Goal: Task Accomplishment & Management: Complete application form

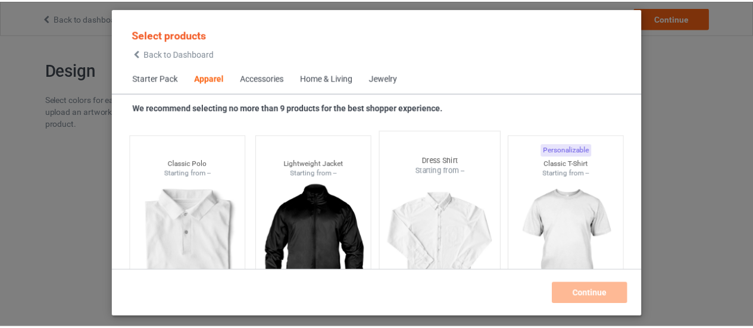
scroll to position [503, 0]
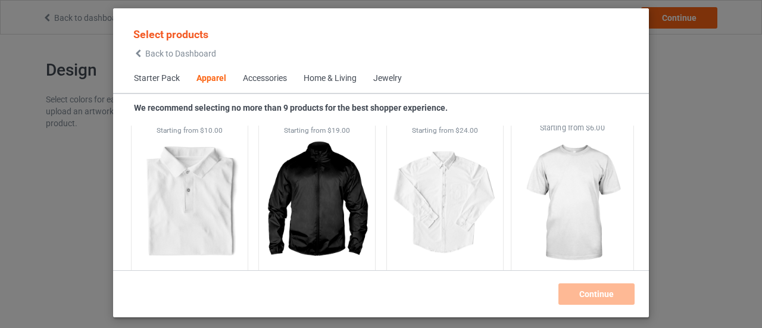
click at [525, 193] on img at bounding box center [572, 203] width 112 height 140
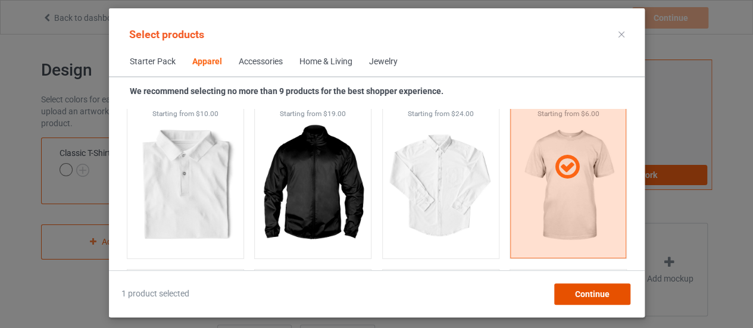
click at [581, 298] on span "Continue" at bounding box center [591, 294] width 35 height 10
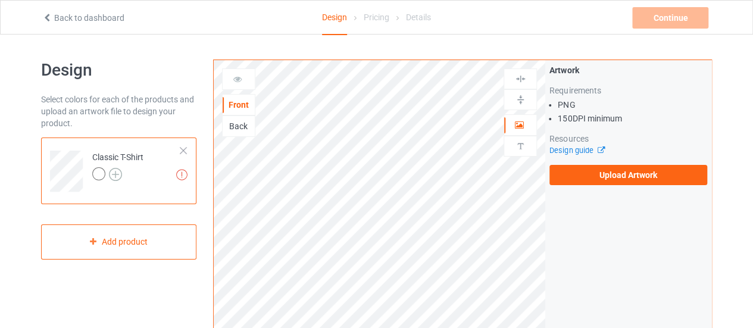
click at [113, 176] on img at bounding box center [115, 174] width 13 height 13
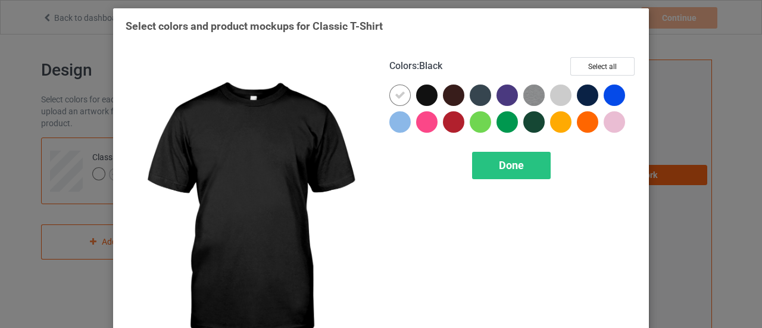
click at [418, 100] on div at bounding box center [426, 94] width 21 height 21
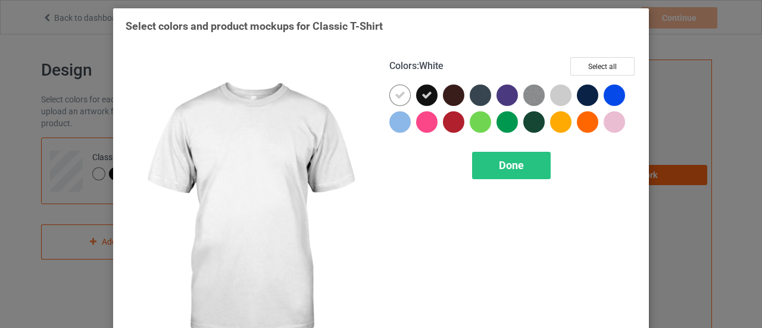
click at [390, 97] on div at bounding box center [399, 94] width 21 height 21
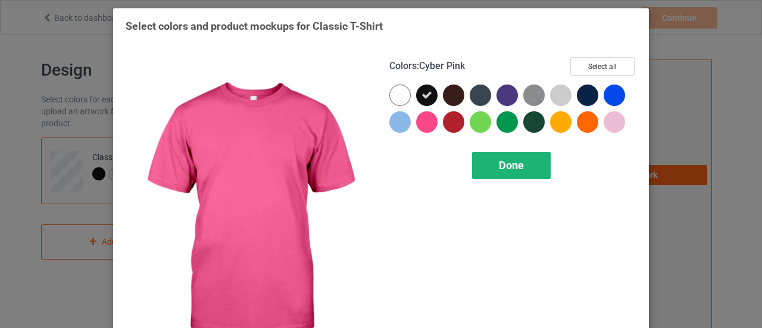
click at [488, 168] on div "Done" at bounding box center [511, 165] width 79 height 27
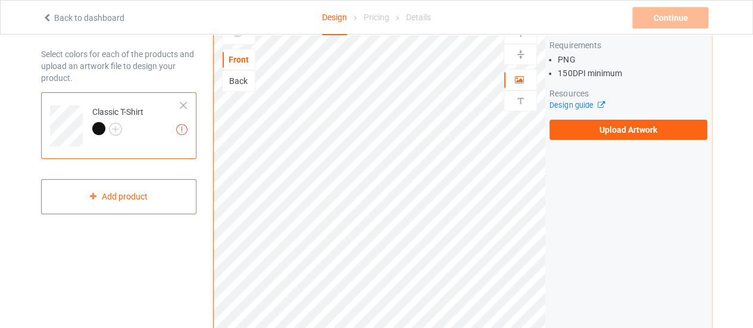
scroll to position [59, 0]
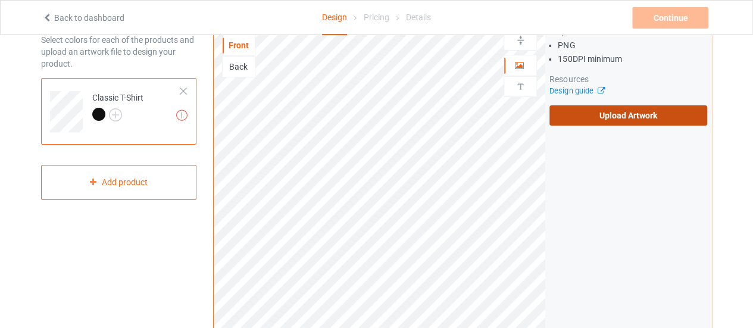
click at [625, 114] on label "Upload Artwork" at bounding box center [628, 115] width 158 height 20
click at [0, 0] on input "Upload Artwork" at bounding box center [0, 0] width 0 height 0
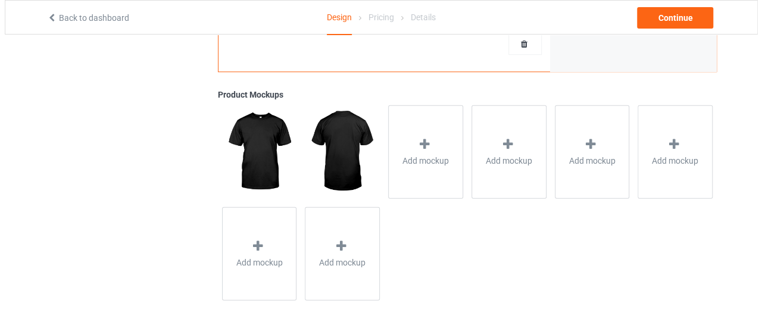
scroll to position [441, 0]
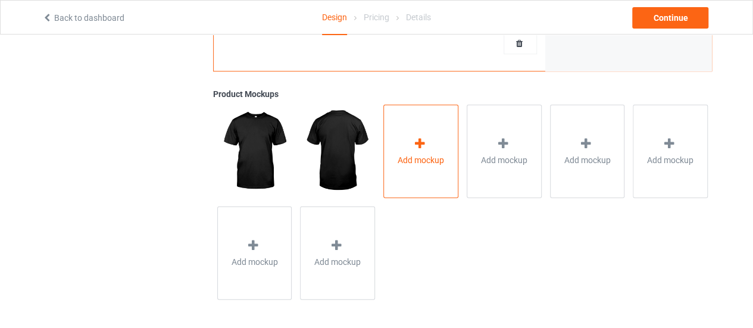
click at [434, 155] on span "Add mockup" at bounding box center [420, 159] width 46 height 12
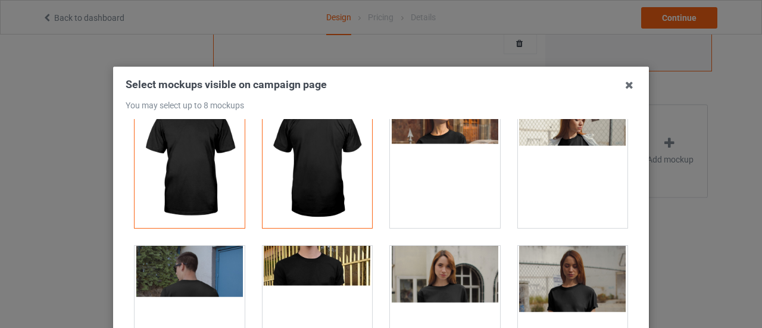
scroll to position [59, 0]
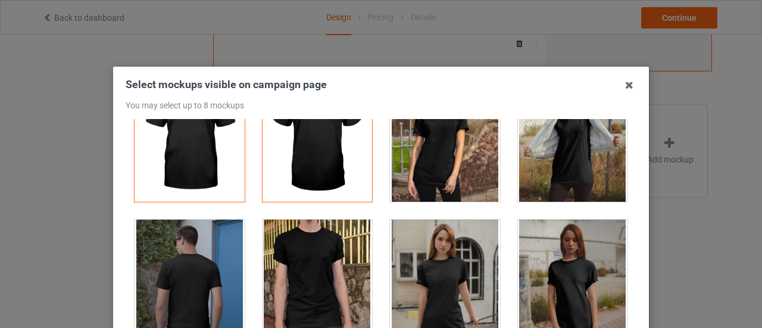
click at [436, 137] on div at bounding box center [445, 134] width 110 height 133
click at [540, 170] on div at bounding box center [573, 134] width 110 height 133
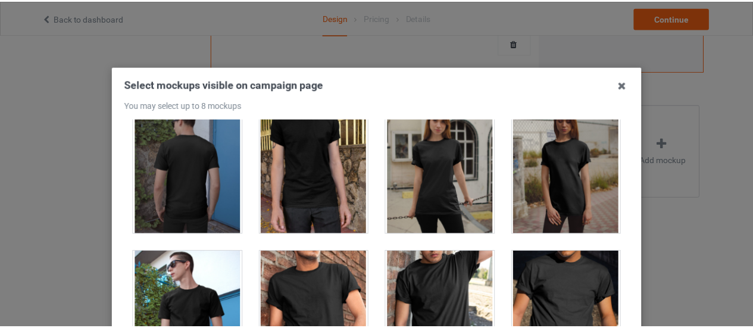
scroll to position [0, 0]
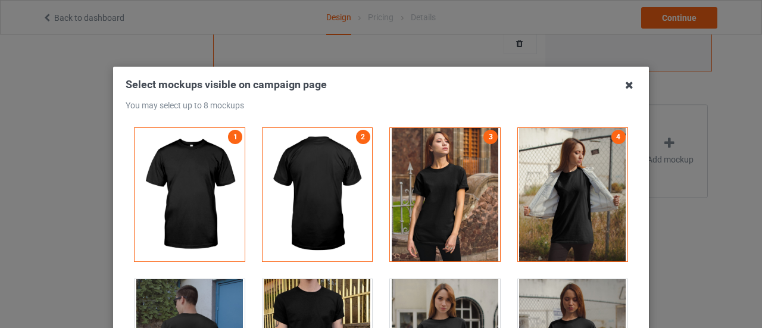
click at [629, 85] on icon at bounding box center [628, 85] width 19 height 19
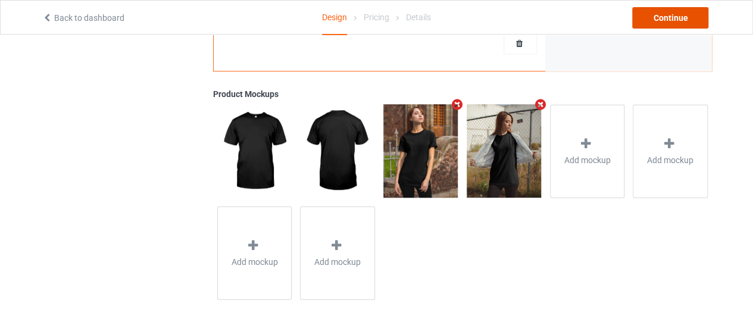
click at [666, 21] on div "Continue" at bounding box center [670, 17] width 76 height 21
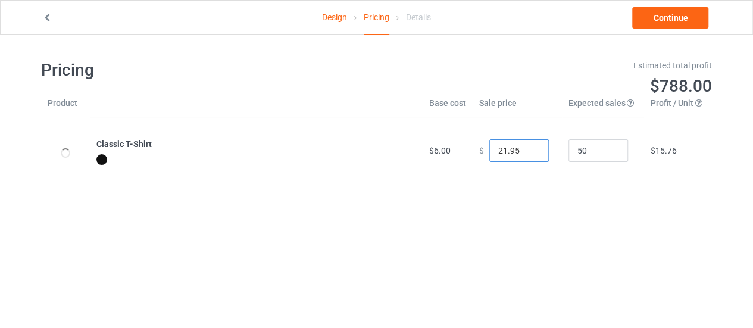
click at [529, 154] on input "21.95" at bounding box center [518, 150] width 59 height 23
drag, startPoint x: 503, startPoint y: 151, endPoint x: 513, endPoint y: 153, distance: 9.7
click at [513, 153] on input "21.95" at bounding box center [518, 150] width 59 height 23
click at [528, 183] on td "$ 21.00" at bounding box center [516, 150] width 89 height 67
click at [526, 147] on input "22" at bounding box center [518, 150] width 59 height 23
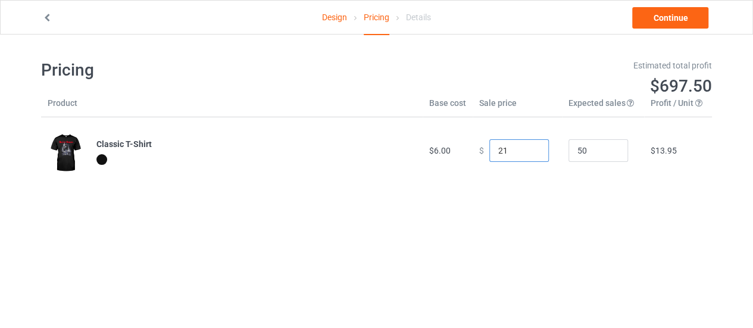
click at [527, 153] on input "21" at bounding box center [518, 150] width 59 height 23
click at [527, 153] on input "20" at bounding box center [518, 150] width 59 height 23
click at [527, 153] on input "19" at bounding box center [518, 150] width 59 height 23
click at [528, 147] on input "20" at bounding box center [518, 150] width 59 height 23
click at [528, 147] on input "21" at bounding box center [518, 150] width 59 height 23
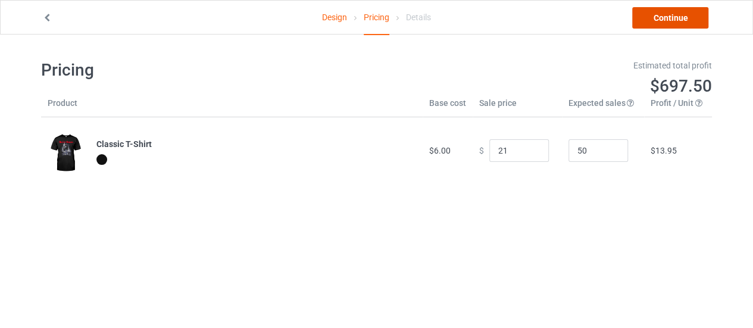
type input "21.00"
click at [643, 18] on link "Continue" at bounding box center [670, 17] width 76 height 21
click at [670, 18] on link "Continue" at bounding box center [670, 17] width 76 height 21
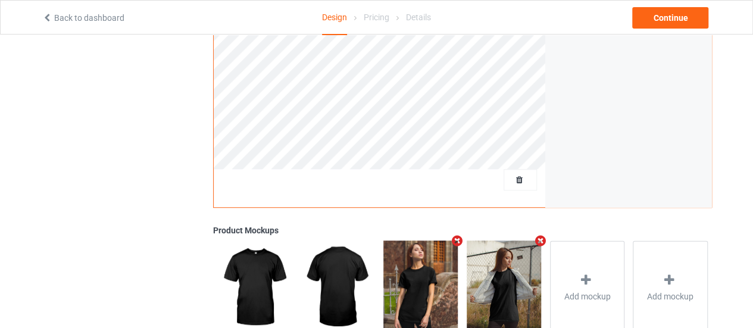
scroll to position [178, 0]
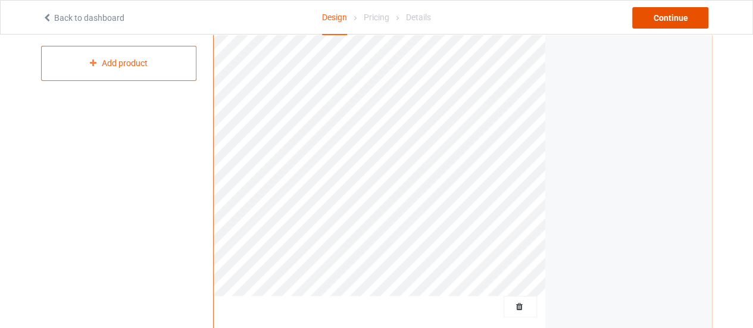
click at [665, 20] on div "Continue" at bounding box center [670, 17] width 76 height 21
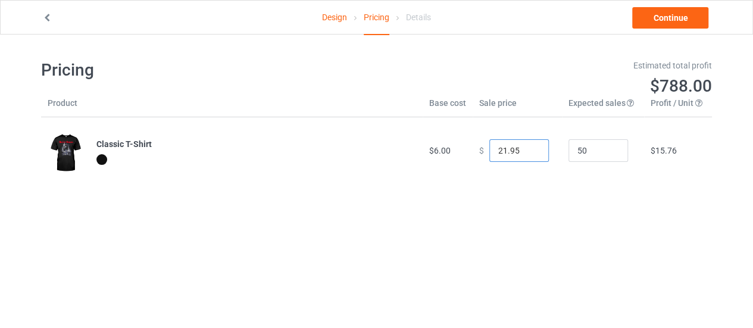
type input "21.95"
click at [527, 155] on input "21.95" at bounding box center [518, 150] width 59 height 23
click at [697, 18] on link "Continue" at bounding box center [670, 17] width 76 height 21
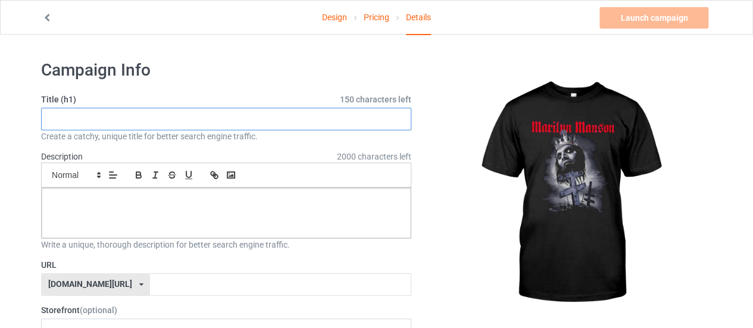
click at [95, 121] on input "text" at bounding box center [226, 119] width 370 height 23
paste input "[PERSON_NAME]"
click at [130, 120] on input "[PERSON_NAME] class shirt" at bounding box center [226, 119] width 370 height 23
click at [129, 120] on input "[PERSON_NAME] class shirt" at bounding box center [226, 119] width 370 height 23
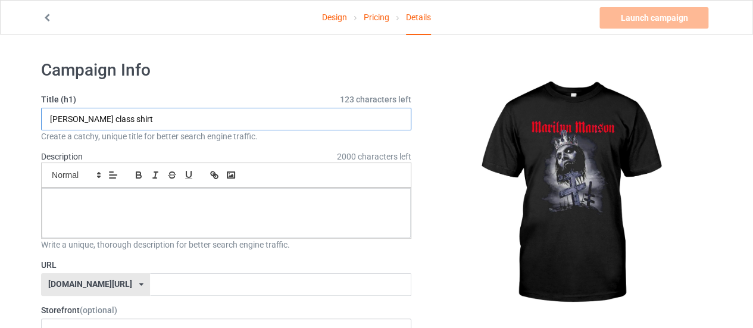
click at [129, 120] on input "[PERSON_NAME] class shirt" at bounding box center [226, 119] width 370 height 23
click at [119, 118] on input "[PERSON_NAME] class shirt" at bounding box center [226, 119] width 370 height 23
type input "[PERSON_NAME] class shirt"
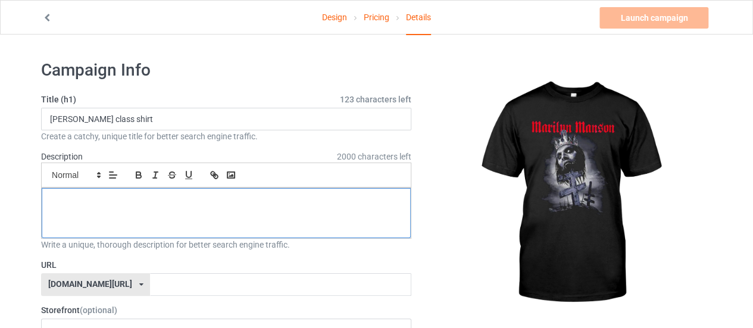
click at [130, 197] on p at bounding box center [226, 201] width 350 height 11
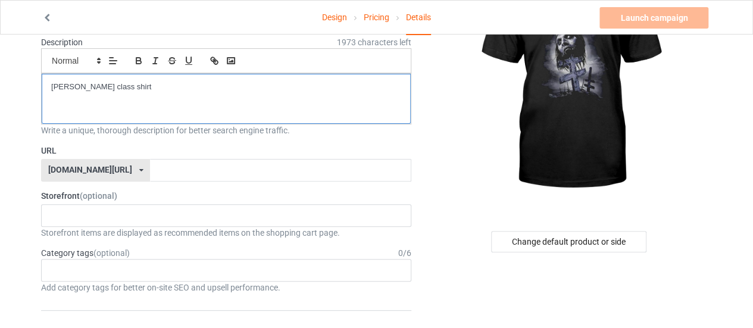
scroll to position [119, 0]
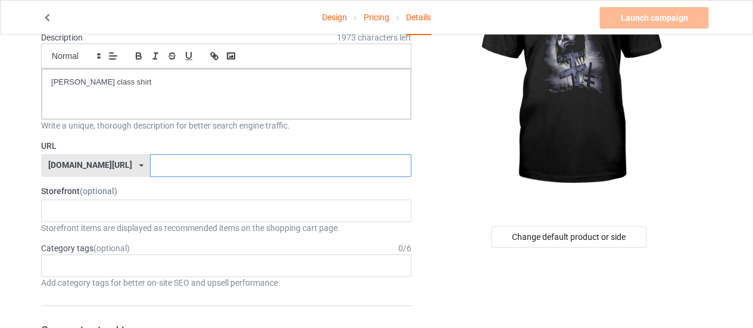
click at [150, 164] on input "text" at bounding box center [280, 165] width 261 height 23
paste input "[PERSON_NAME] class shirt"
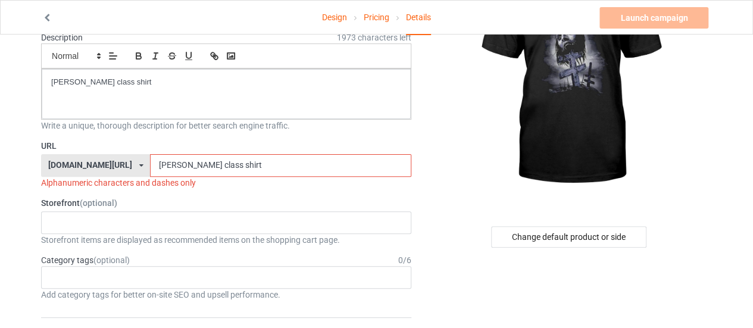
click at [153, 165] on input "[PERSON_NAME] class shirt" at bounding box center [280, 165] width 261 height 23
click at [184, 162] on input "MarilynManson class shirt" at bounding box center [280, 165] width 261 height 23
click at [203, 164] on input "MarilynMansonclass shirt" at bounding box center [280, 165] width 261 height 23
click at [228, 160] on input "MarilynMansonclassshirt" at bounding box center [280, 165] width 261 height 23
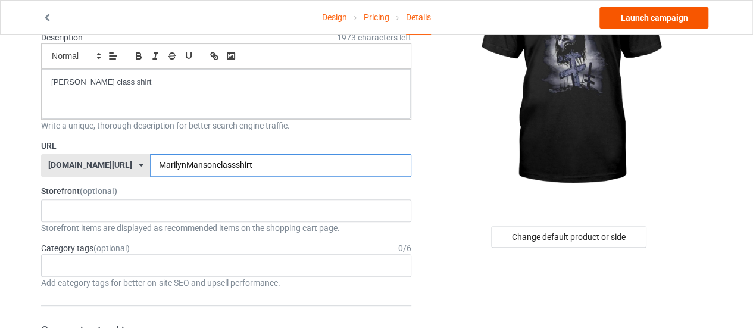
type input "MarilynMansonclassshirt"
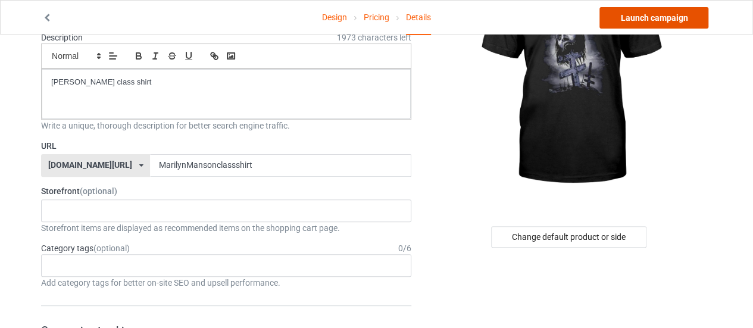
click at [609, 17] on link "Launch campaign" at bounding box center [653, 17] width 109 height 21
